Goal: Task Accomplishment & Management: Manage account settings

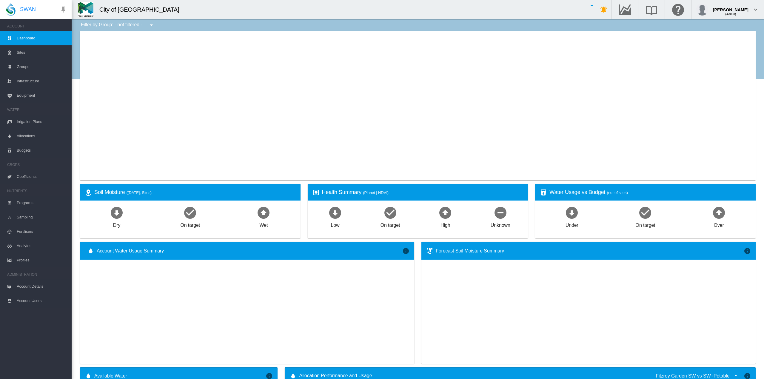
type input "**********"
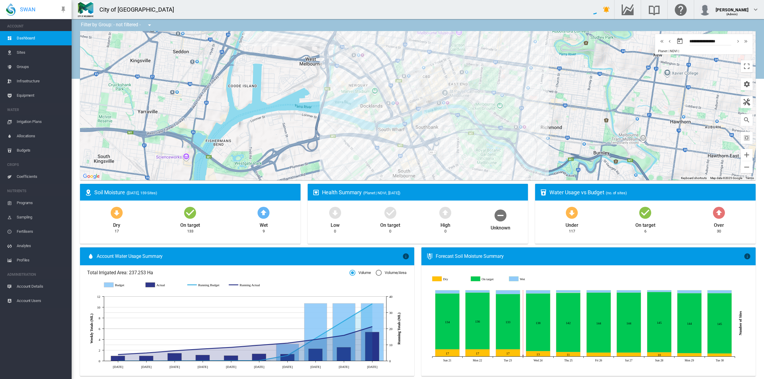
drag, startPoint x: 470, startPoint y: 123, endPoint x: 540, endPoint y: 152, distance: 75.1
click at [540, 152] on div at bounding box center [418, 105] width 676 height 149
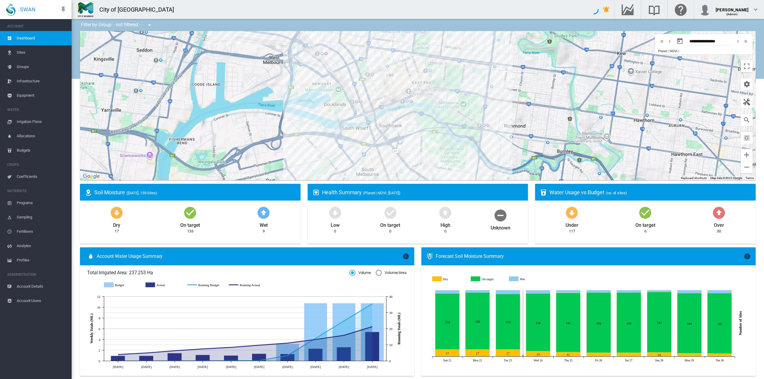
drag, startPoint x: 548, startPoint y: 72, endPoint x: 512, endPoint y: 74, distance: 36.5
click at [512, 74] on div at bounding box center [418, 105] width 676 height 149
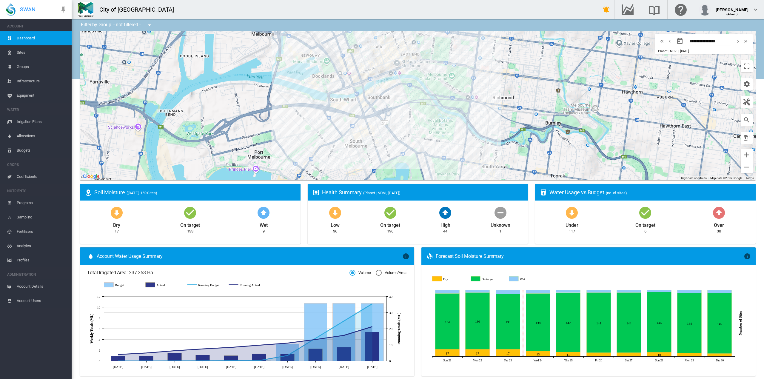
drag, startPoint x: 487, startPoint y: 146, endPoint x: 475, endPoint y: 113, distance: 35.1
click at [475, 113] on div at bounding box center [418, 105] width 676 height 149
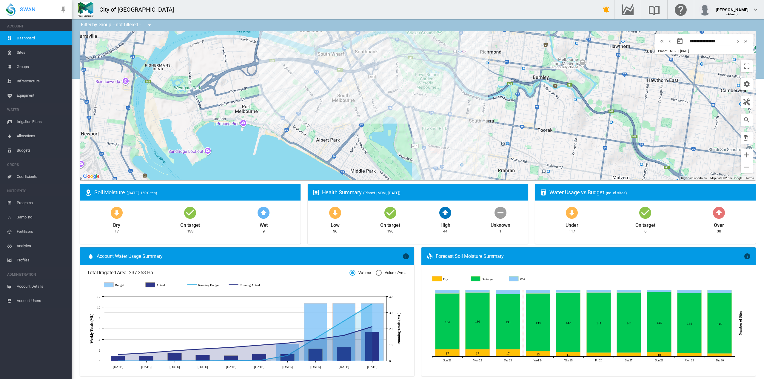
drag, startPoint x: 476, startPoint y: 152, endPoint x: 463, endPoint y: 105, distance: 48.7
click at [463, 105] on div at bounding box center [418, 105] width 676 height 149
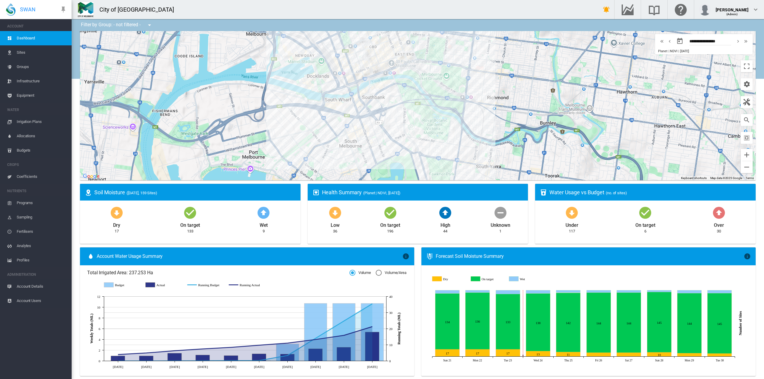
drag, startPoint x: 383, startPoint y: 86, endPoint x: 391, endPoint y: 136, distance: 49.9
click at [391, 136] on div at bounding box center [418, 105] width 676 height 149
click at [411, 133] on div "[DEMOGRAPHIC_DATA] Reserve (13 Ha)" at bounding box center [418, 105] width 676 height 149
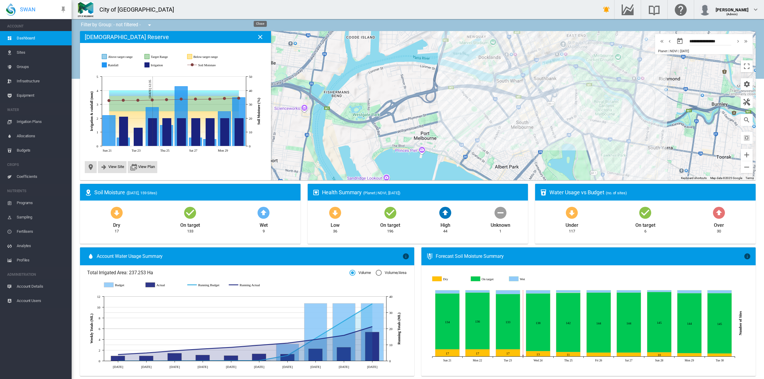
click at [259, 36] on md-icon "icon-close" at bounding box center [260, 36] width 7 height 7
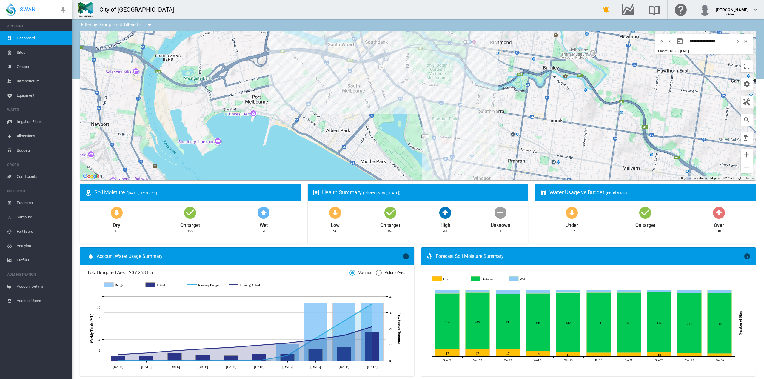
drag, startPoint x: 538, startPoint y: 135, endPoint x: 368, endPoint y: 99, distance: 174.4
click at [368, 99] on div at bounding box center [418, 105] width 676 height 149
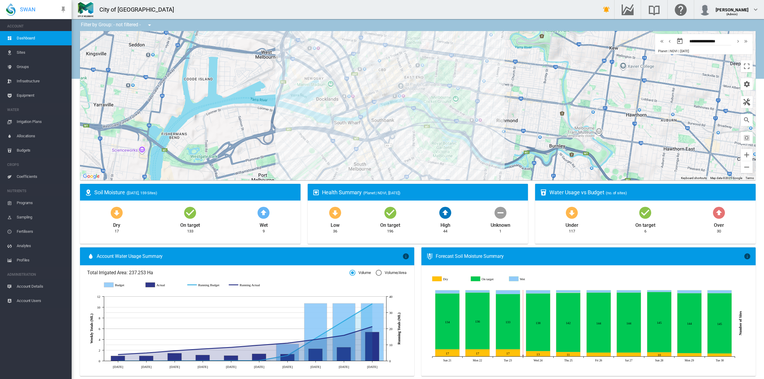
drag, startPoint x: 473, startPoint y: 72, endPoint x: 479, endPoint y: 152, distance: 79.9
click at [479, 152] on div at bounding box center [418, 105] width 676 height 149
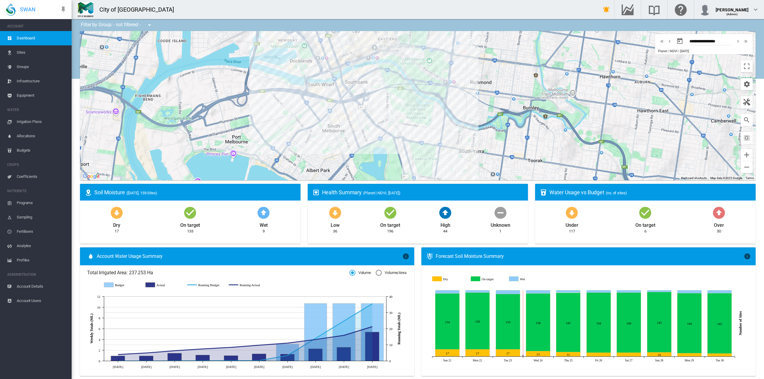
drag, startPoint x: 404, startPoint y: 150, endPoint x: 378, endPoint y: 110, distance: 47.4
click at [378, 110] on div at bounding box center [418, 105] width 676 height 149
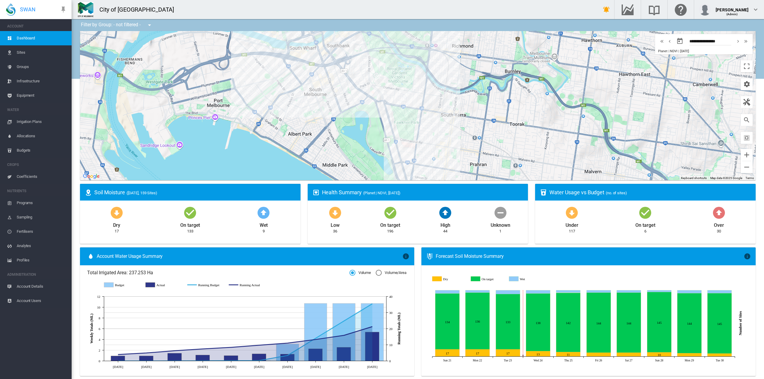
drag, startPoint x: 460, startPoint y: 165, endPoint x: 439, endPoint y: 123, distance: 46.7
click at [439, 123] on div at bounding box center [418, 105] width 676 height 149
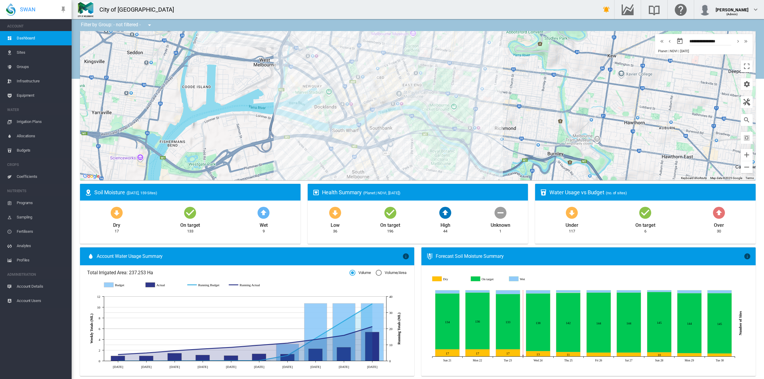
drag, startPoint x: 435, startPoint y: 66, endPoint x: 479, endPoint y: 150, distance: 94.3
click at [479, 150] on div at bounding box center [418, 105] width 676 height 149
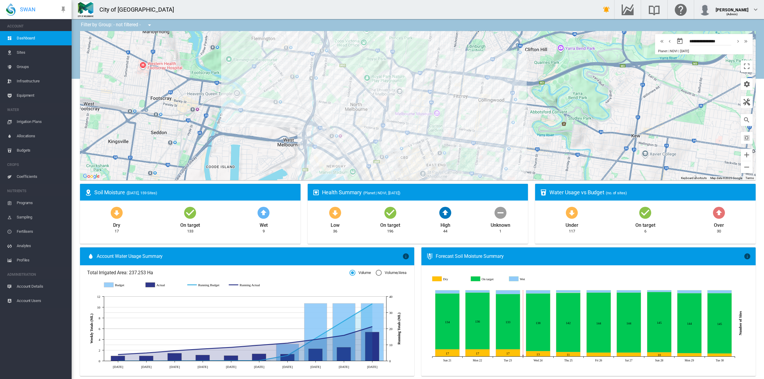
drag, startPoint x: 456, startPoint y: 51, endPoint x: 482, endPoint y: 136, distance: 88.7
click at [482, 136] on div at bounding box center [418, 105] width 676 height 149
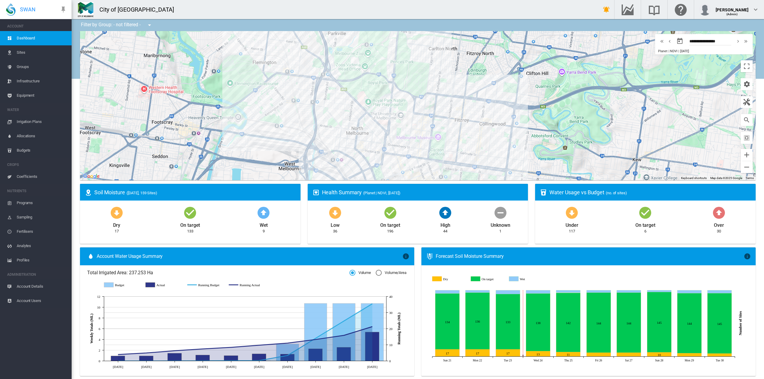
drag, startPoint x: 463, startPoint y: 86, endPoint x: 466, endPoint y: 115, distance: 29.1
click at [466, 115] on div at bounding box center [418, 105] width 676 height 149
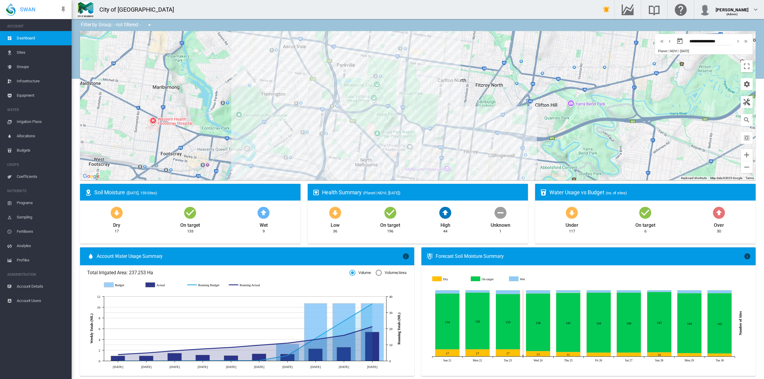
drag, startPoint x: 447, startPoint y: 79, endPoint x: 456, endPoint y: 114, distance: 35.9
click at [456, 114] on div at bounding box center [418, 105] width 676 height 149
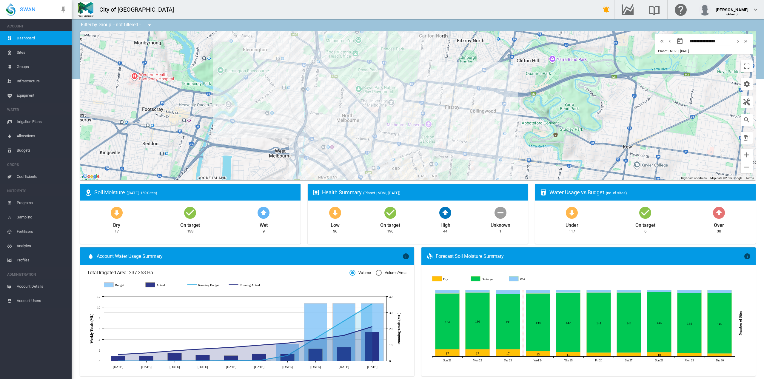
drag, startPoint x: 467, startPoint y: 150, endPoint x: 448, endPoint y: 100, distance: 53.7
click at [448, 100] on div at bounding box center [418, 105] width 676 height 149
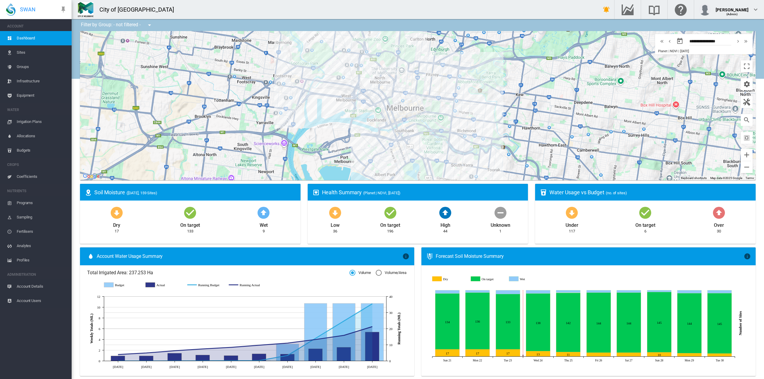
drag, startPoint x: 478, startPoint y: 156, endPoint x: 458, endPoint y: 125, distance: 36.7
click at [458, 125] on div at bounding box center [418, 105] width 676 height 149
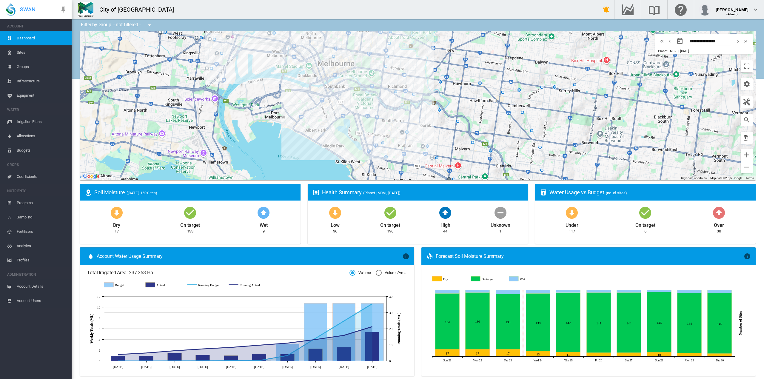
drag, startPoint x: 379, startPoint y: 159, endPoint x: 325, endPoint y: 122, distance: 65.7
click at [325, 122] on div at bounding box center [418, 105] width 676 height 149
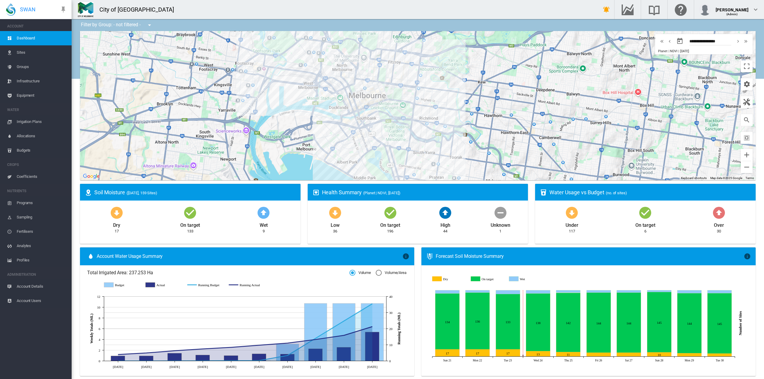
drag, startPoint x: 412, startPoint y: 110, endPoint x: 429, endPoint y: 126, distance: 23.5
click at [429, 126] on div at bounding box center [418, 105] width 676 height 149
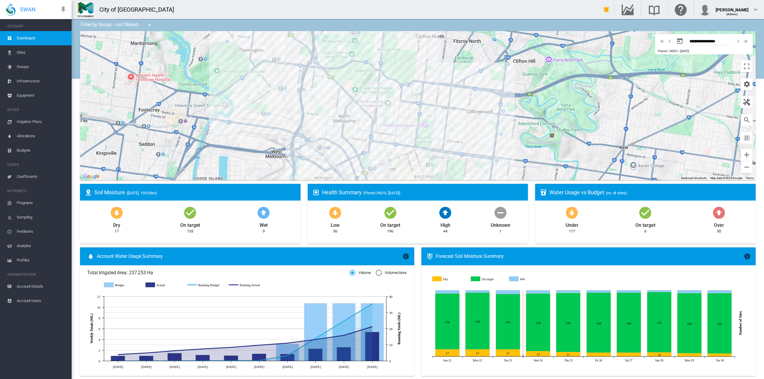
drag, startPoint x: 381, startPoint y: 63, endPoint x: 458, endPoint y: 128, distance: 100.2
click at [458, 128] on div at bounding box center [418, 105] width 676 height 149
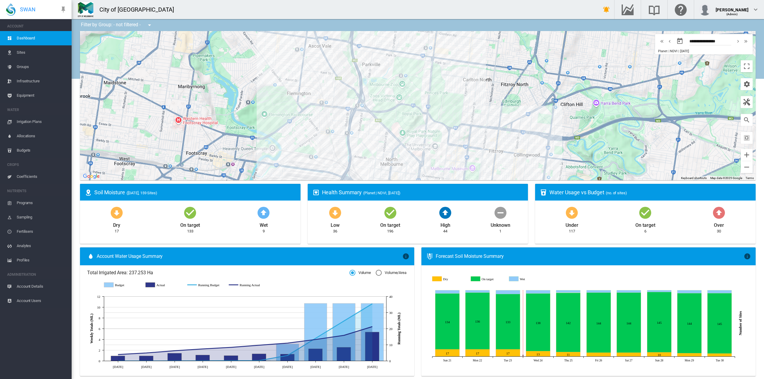
drag, startPoint x: 427, startPoint y: 58, endPoint x: 476, endPoint y: 103, distance: 67.2
click at [476, 103] on div at bounding box center [418, 105] width 676 height 149
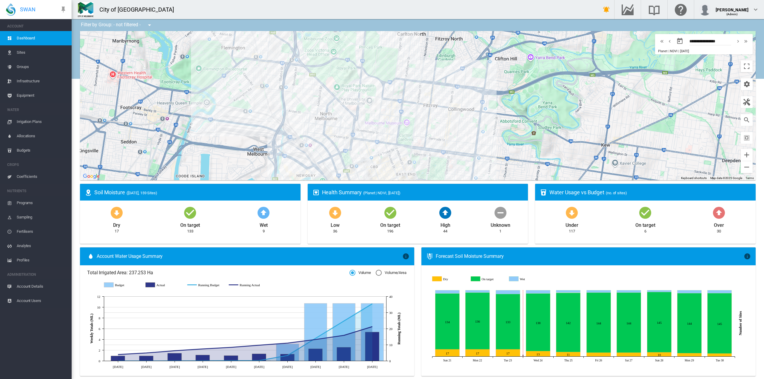
drag, startPoint x: 512, startPoint y: 139, endPoint x: 445, endPoint y: 91, distance: 81.5
click at [445, 91] on div at bounding box center [418, 105] width 676 height 149
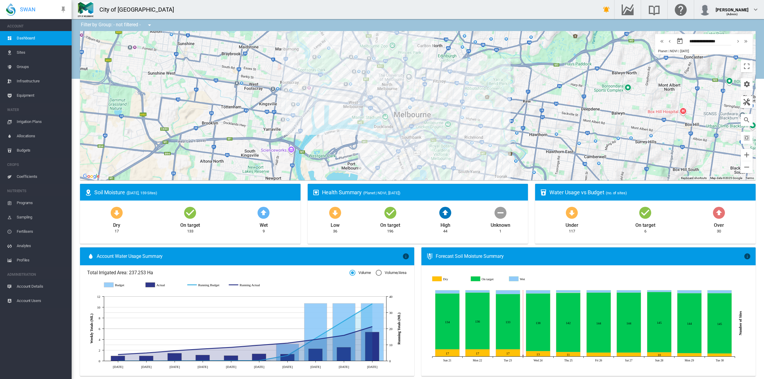
drag, startPoint x: 470, startPoint y: 127, endPoint x: 470, endPoint y: 105, distance: 21.8
click at [470, 105] on div at bounding box center [418, 105] width 676 height 149
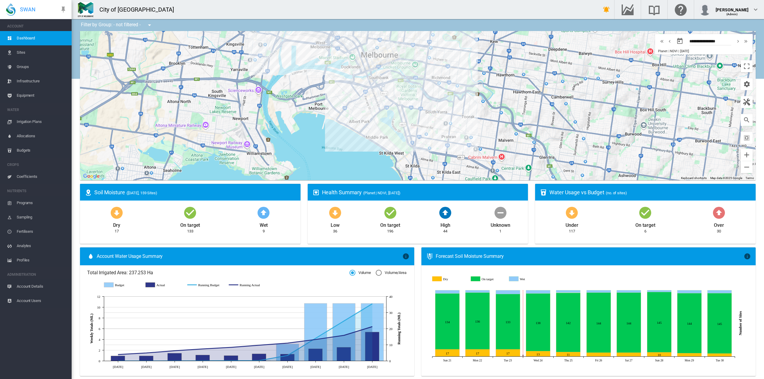
drag, startPoint x: 478, startPoint y: 164, endPoint x: 444, endPoint y: 103, distance: 69.6
click at [444, 103] on div at bounding box center [418, 105] width 676 height 149
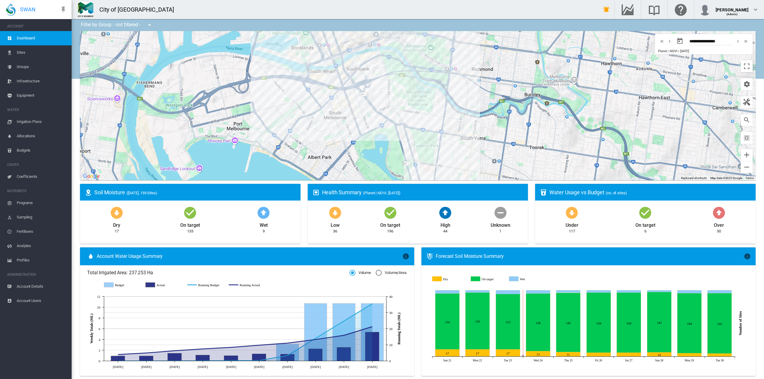
drag, startPoint x: 458, startPoint y: 75, endPoint x: 458, endPoint y: 104, distance: 29.0
click at [458, 104] on div at bounding box center [418, 105] width 676 height 149
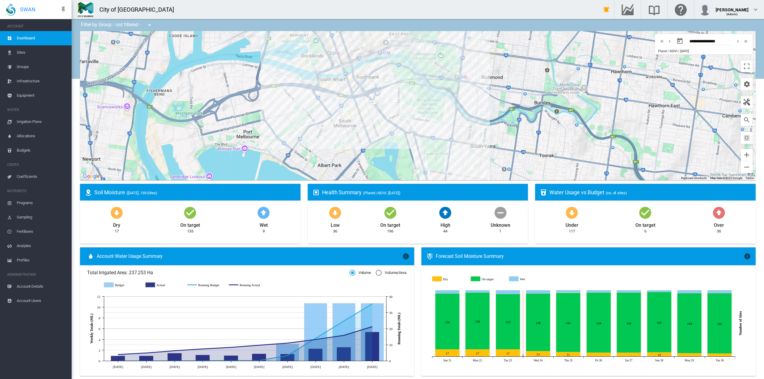
drag, startPoint x: 452, startPoint y: 83, endPoint x: 464, endPoint y: 93, distance: 16.1
click at [464, 93] on div at bounding box center [418, 105] width 676 height 149
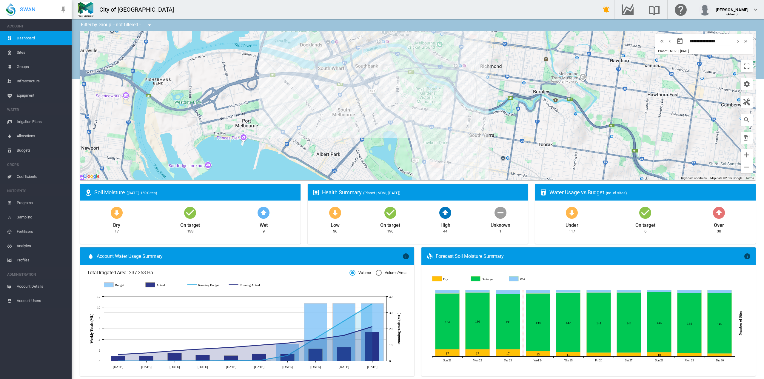
drag, startPoint x: 464, startPoint y: 134, endPoint x: 462, endPoint y: 122, distance: 12.3
click at [462, 122] on div at bounding box center [418, 105] width 676 height 149
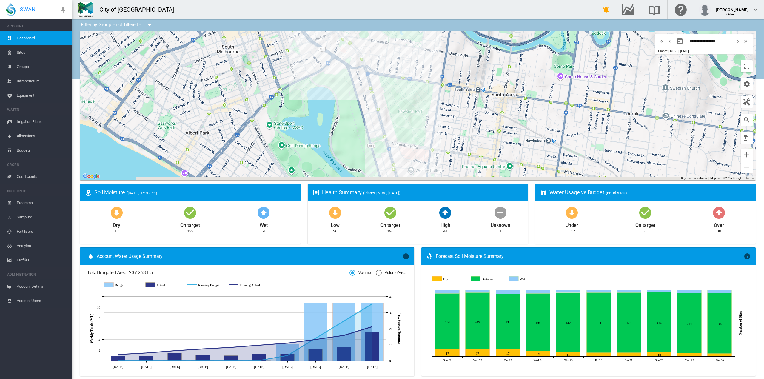
drag, startPoint x: 456, startPoint y: 156, endPoint x: 457, endPoint y: 135, distance: 20.6
click at [457, 135] on div at bounding box center [418, 105] width 676 height 149
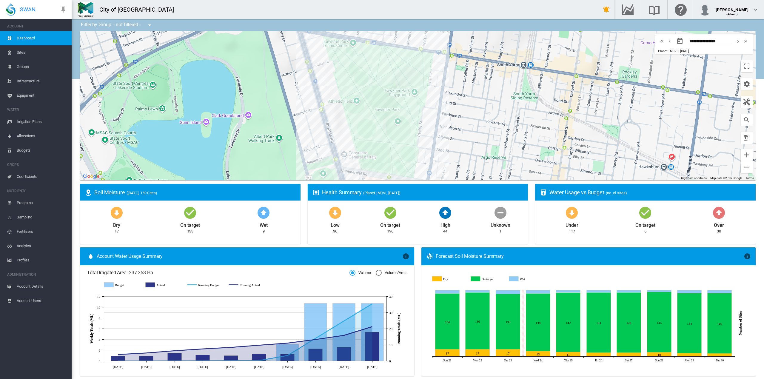
drag, startPoint x: 451, startPoint y: 78, endPoint x: 467, endPoint y: 104, distance: 31.0
click at [467, 104] on div at bounding box center [418, 105] width 676 height 149
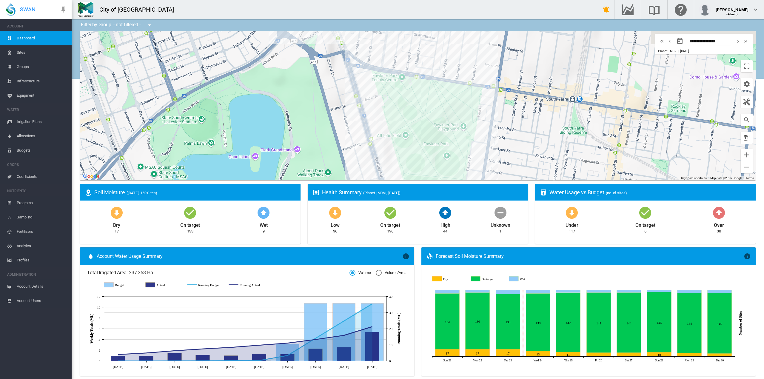
drag, startPoint x: 460, startPoint y: 97, endPoint x: 510, endPoint y: 135, distance: 63.1
click at [510, 135] on div at bounding box center [418, 105] width 676 height 149
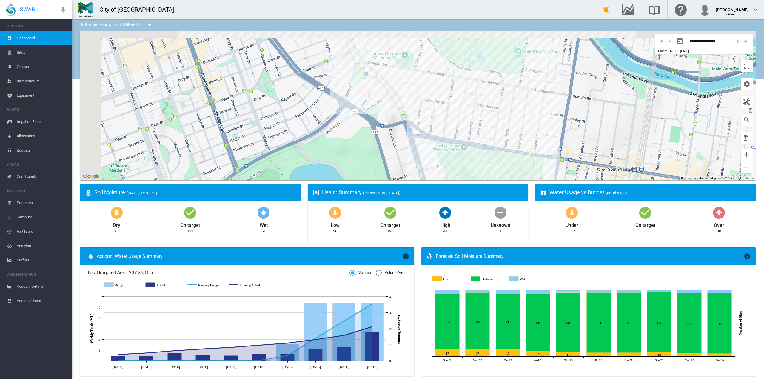
drag, startPoint x: 450, startPoint y: 57, endPoint x: 514, endPoint y: 130, distance: 96.7
click at [514, 130] on div at bounding box center [418, 105] width 676 height 149
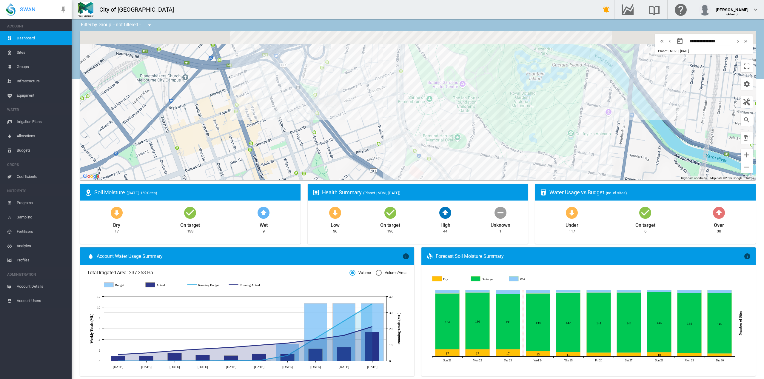
drag, startPoint x: 329, startPoint y: 54, endPoint x: 381, endPoint y: 137, distance: 98.2
click at [381, 137] on div at bounding box center [418, 105] width 676 height 149
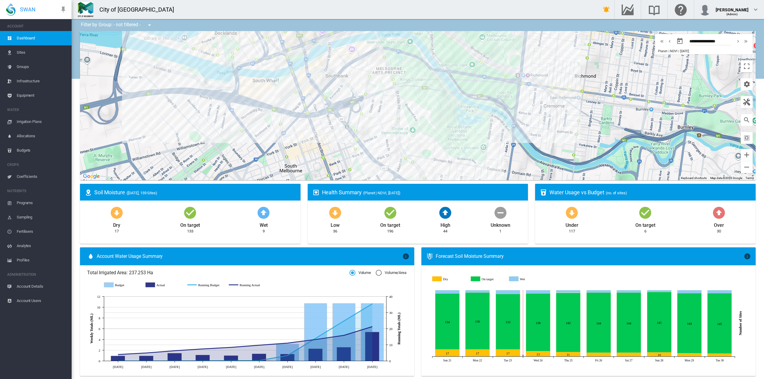
drag, startPoint x: 504, startPoint y: 153, endPoint x: 512, endPoint y: 156, distance: 7.6
click at [512, 169] on div at bounding box center [418, 105] width 676 height 149
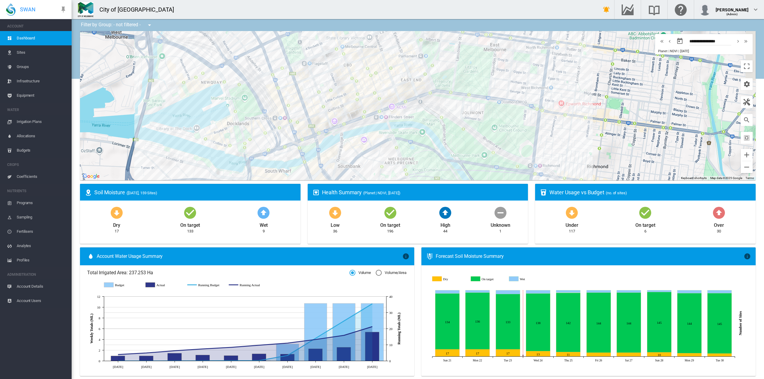
drag, startPoint x: 556, startPoint y: 71, endPoint x: 564, endPoint y: 159, distance: 88.8
click at [564, 159] on div at bounding box center [418, 105] width 676 height 149
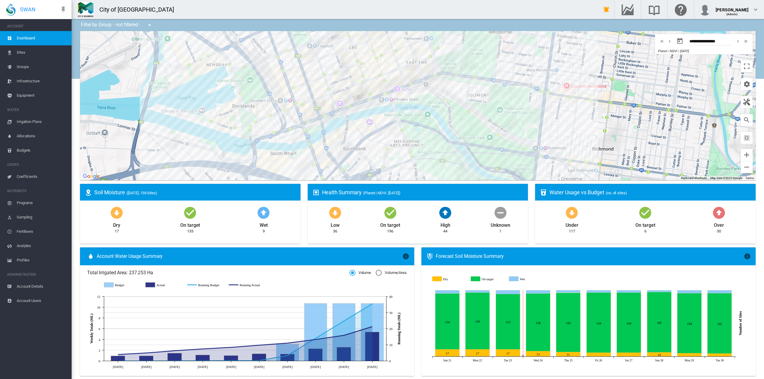
drag, startPoint x: 378, startPoint y: 161, endPoint x: 383, endPoint y: 142, distance: 19.8
click at [383, 142] on div at bounding box center [418, 105] width 676 height 149
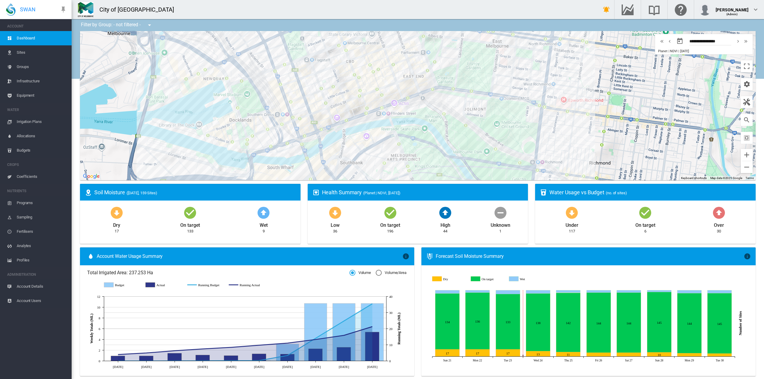
drag, startPoint x: 383, startPoint y: 142, endPoint x: 380, endPoint y: 157, distance: 14.9
click at [380, 157] on div at bounding box center [418, 105] width 676 height 149
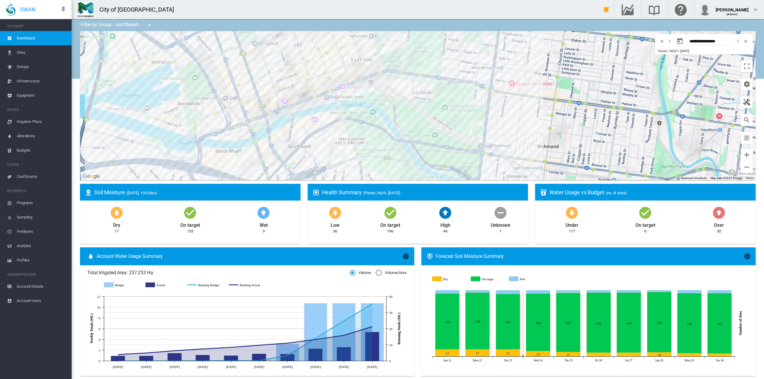
drag, startPoint x: 515, startPoint y: 144, endPoint x: 462, endPoint y: 122, distance: 57.5
click at [462, 122] on div at bounding box center [418, 105] width 676 height 149
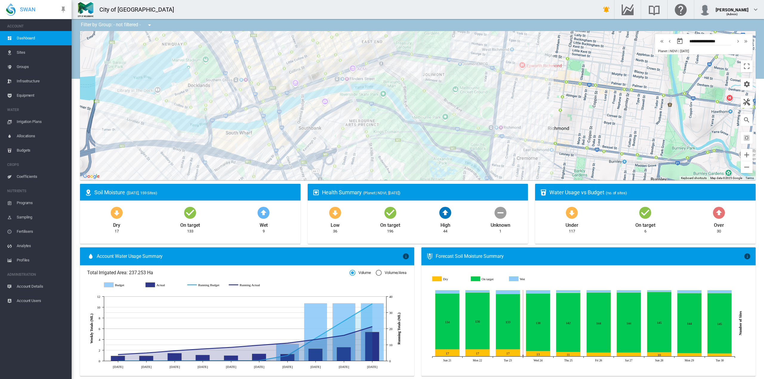
drag, startPoint x: 337, startPoint y: 153, endPoint x: 349, endPoint y: 134, distance: 22.9
click at [349, 134] on div at bounding box center [418, 105] width 676 height 149
click at [439, 52] on div "Clarendon-Fitzroy (4.5 Ha)" at bounding box center [418, 105] width 676 height 149
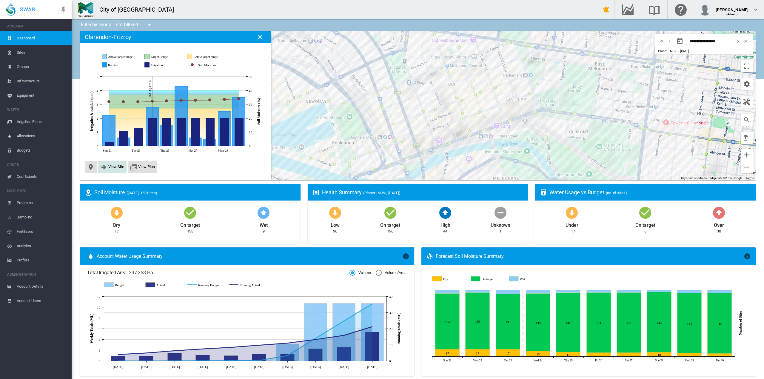
click at [116, 169] on span "View Site" at bounding box center [116, 166] width 16 height 4
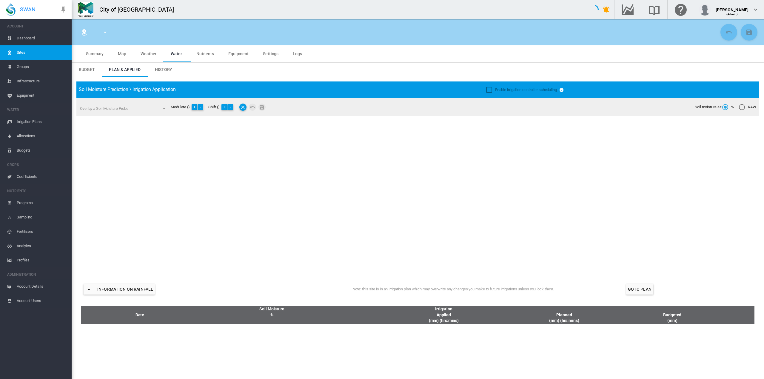
type input "**********"
type input "*****"
type input "*********"
type input "**"
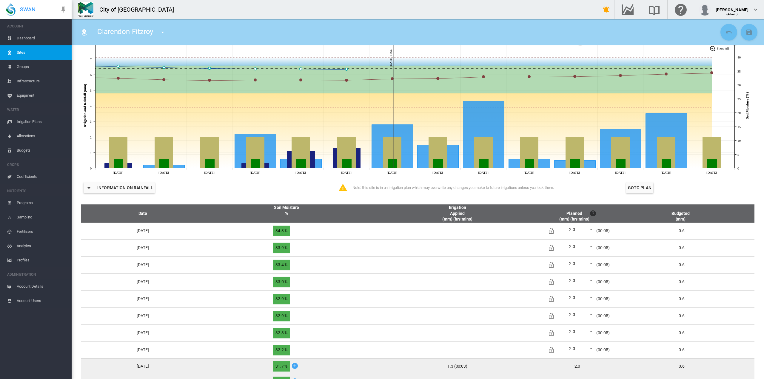
scroll to position [40, 0]
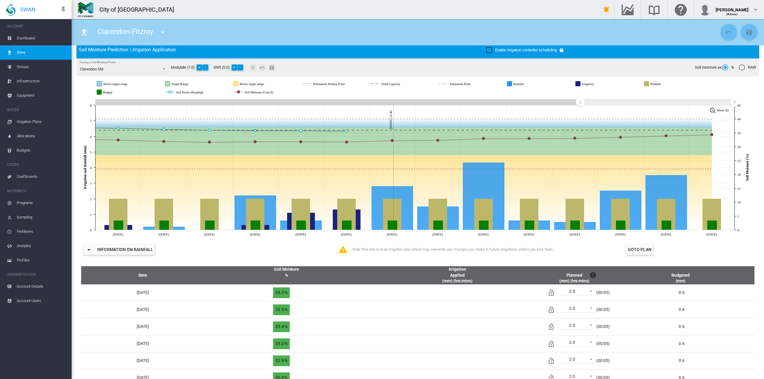
click at [301, 36] on div "Clarendon-Fitzroy [GEOGRAPHIC_DATA] [GEOGRAPHIC_DATA] [GEOGRAPHIC_DATA][PERSON_…" at bounding box center [397, 32] width 642 height 17
click at [255, 26] on div "Clarendon-Fitzroy [GEOGRAPHIC_DATA] [GEOGRAPHIC_DATA] [GEOGRAPHIC_DATA][PERSON_…" at bounding box center [397, 32] width 642 height 17
